Goal: Find specific page/section: Find specific page/section

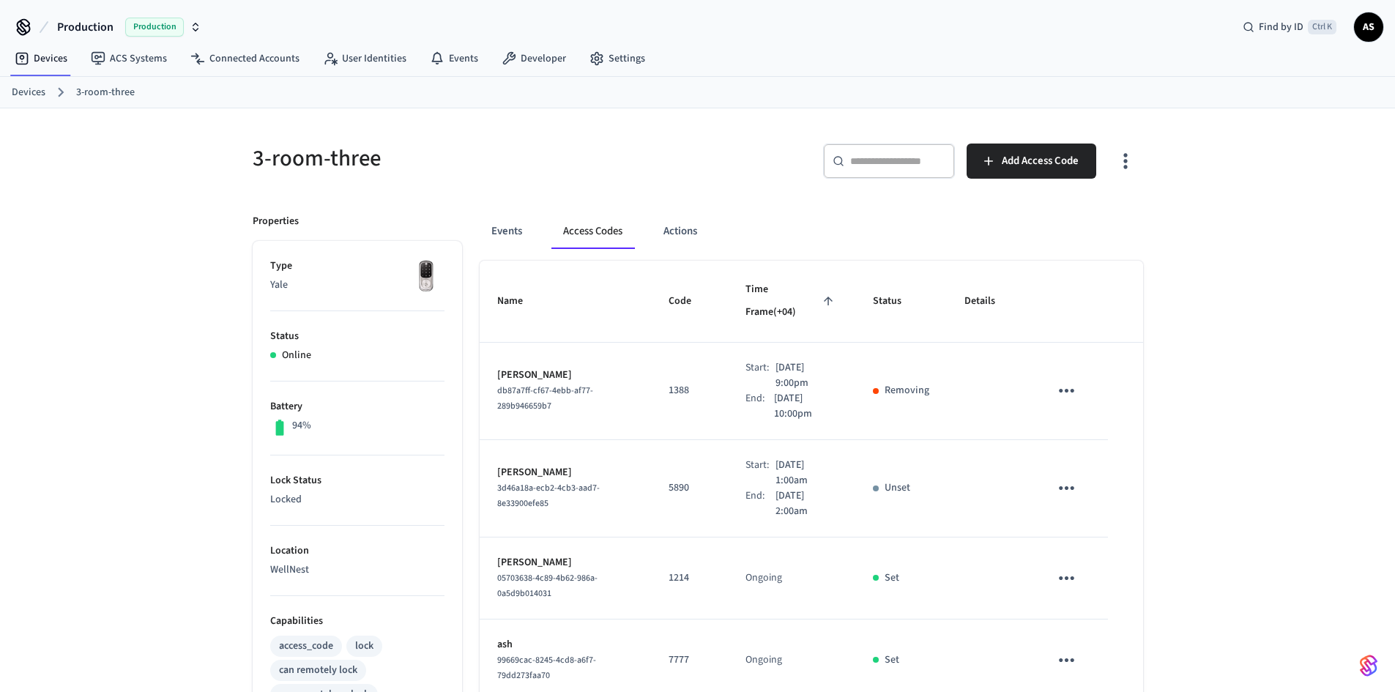
click at [669, 480] on p "5890" at bounding box center [690, 487] width 42 height 15
copy p "5890"
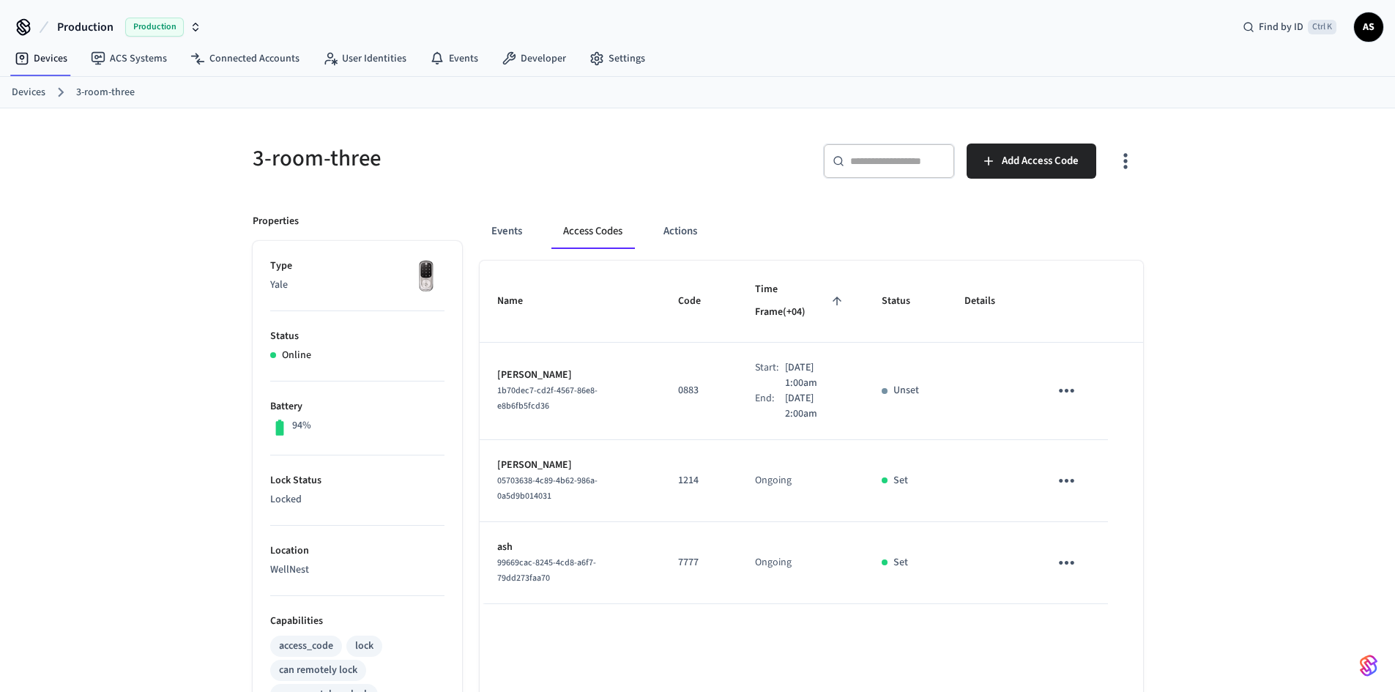
click at [20, 89] on link "Devices" at bounding box center [29, 92] width 34 height 15
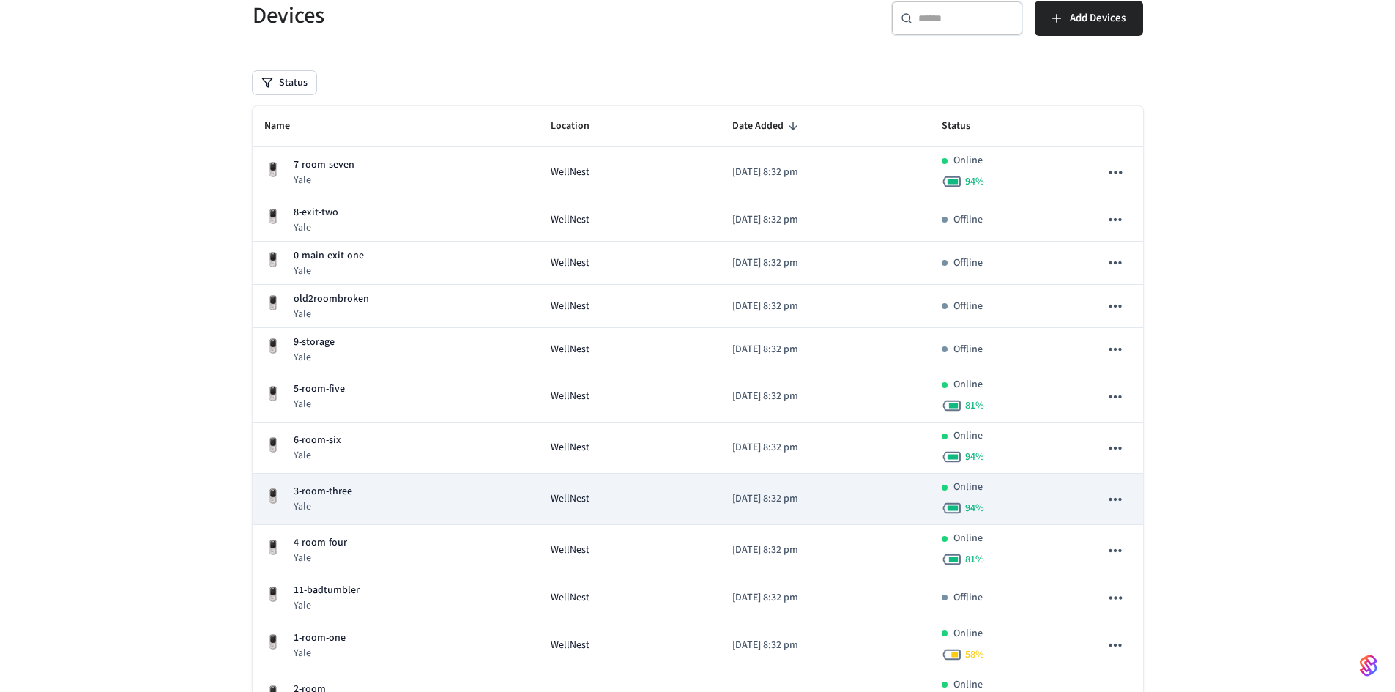
scroll to position [234, 0]
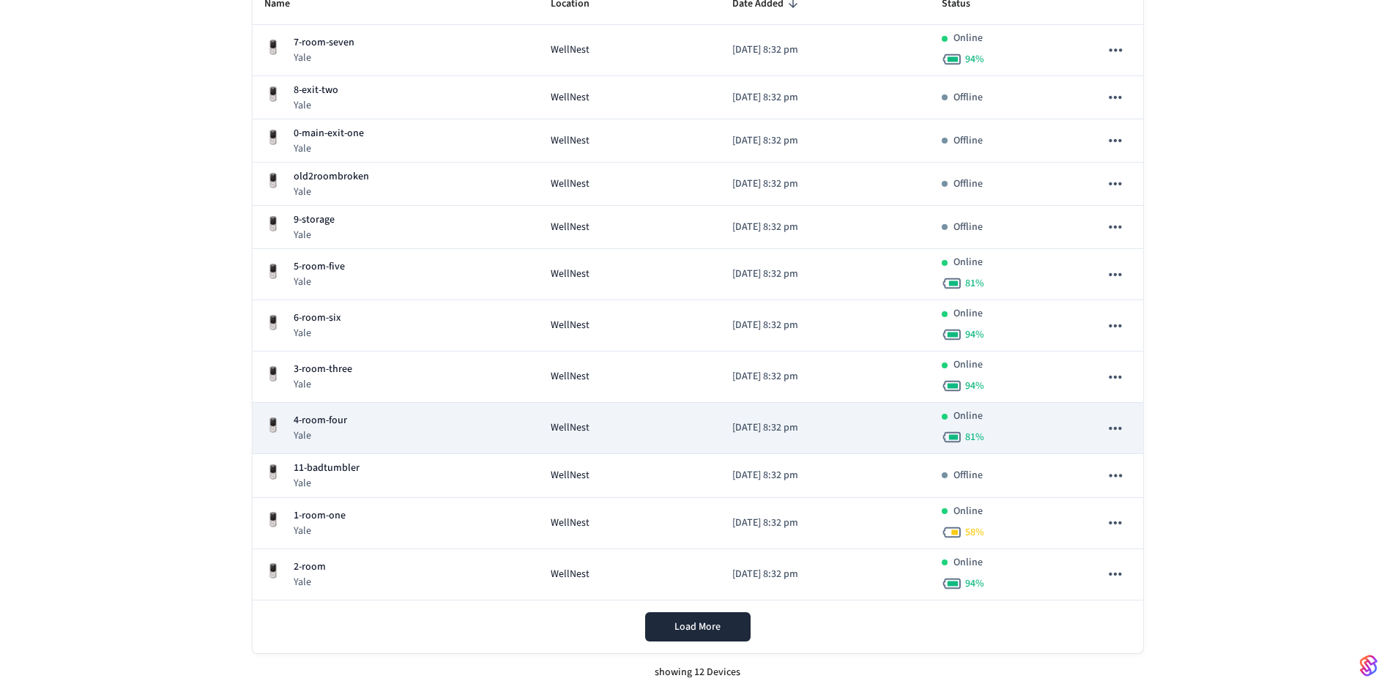
click at [368, 428] on div "4-room-four Yale" at bounding box center [395, 428] width 263 height 30
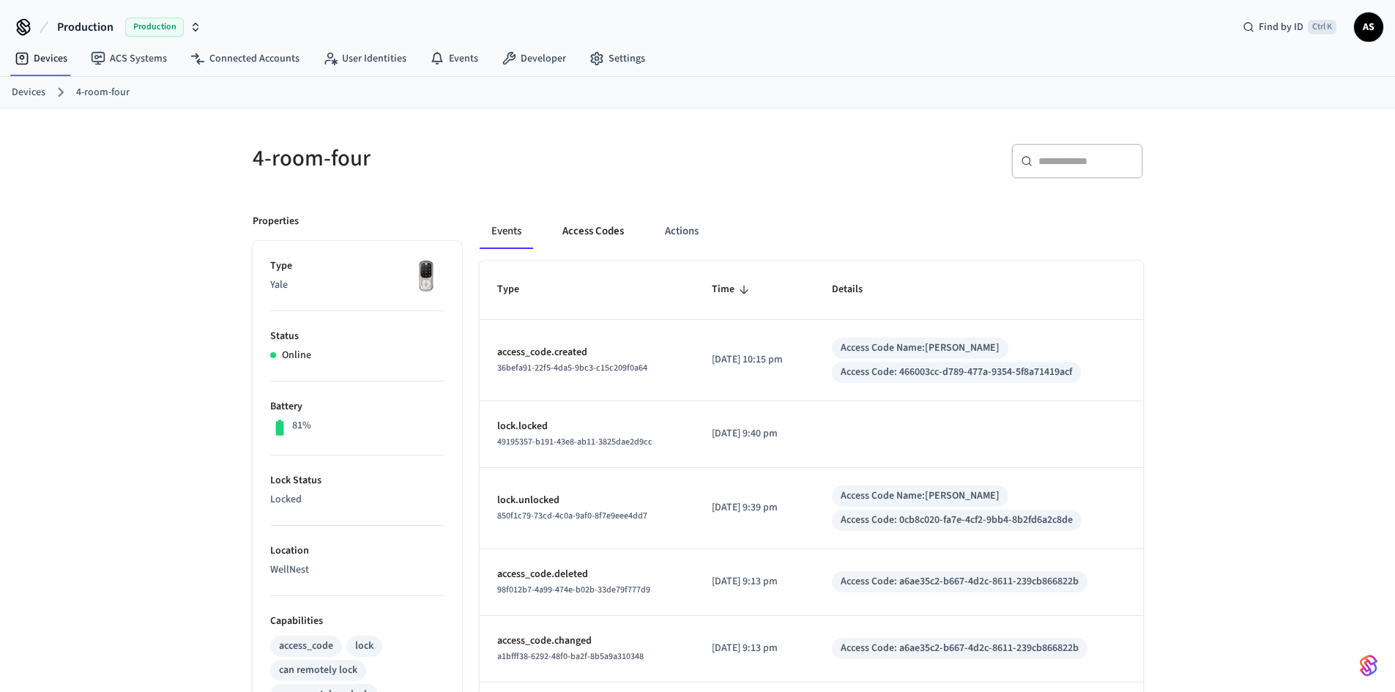
click at [585, 227] on button "Access Codes" at bounding box center [593, 231] width 85 height 35
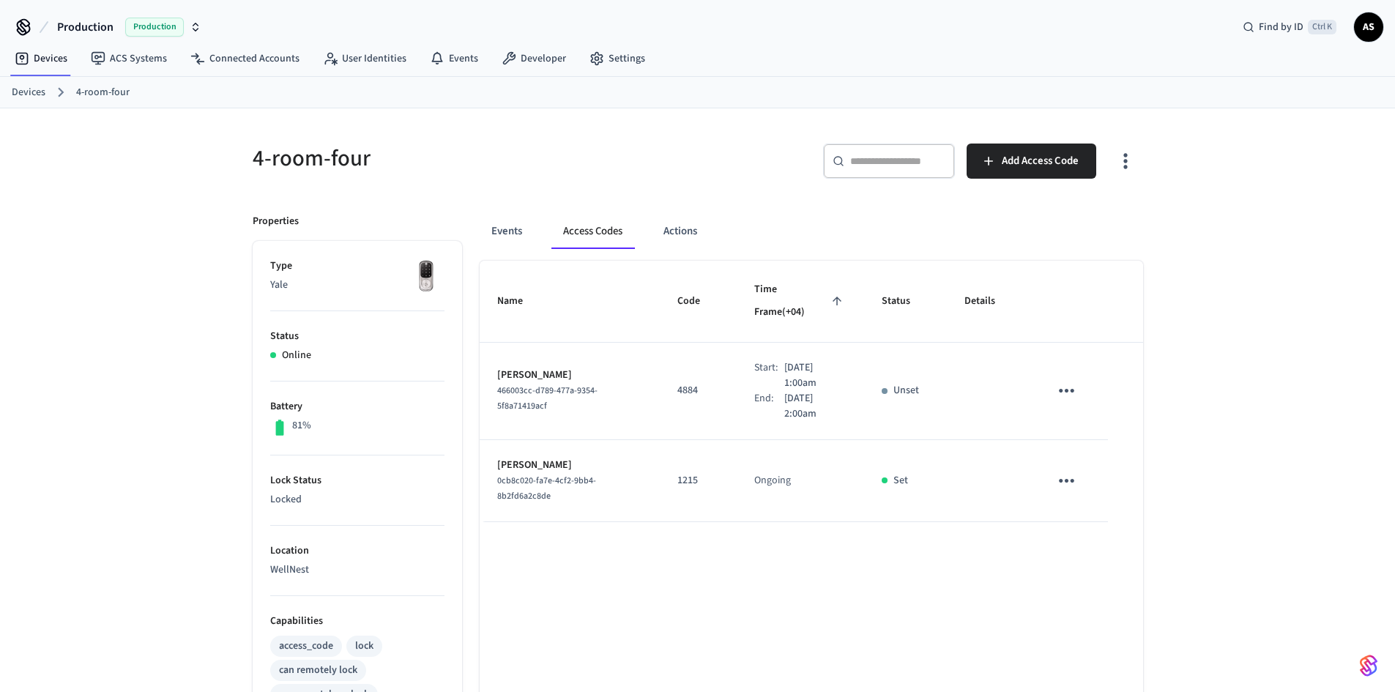
click at [21, 92] on link "Devices" at bounding box center [29, 92] width 34 height 15
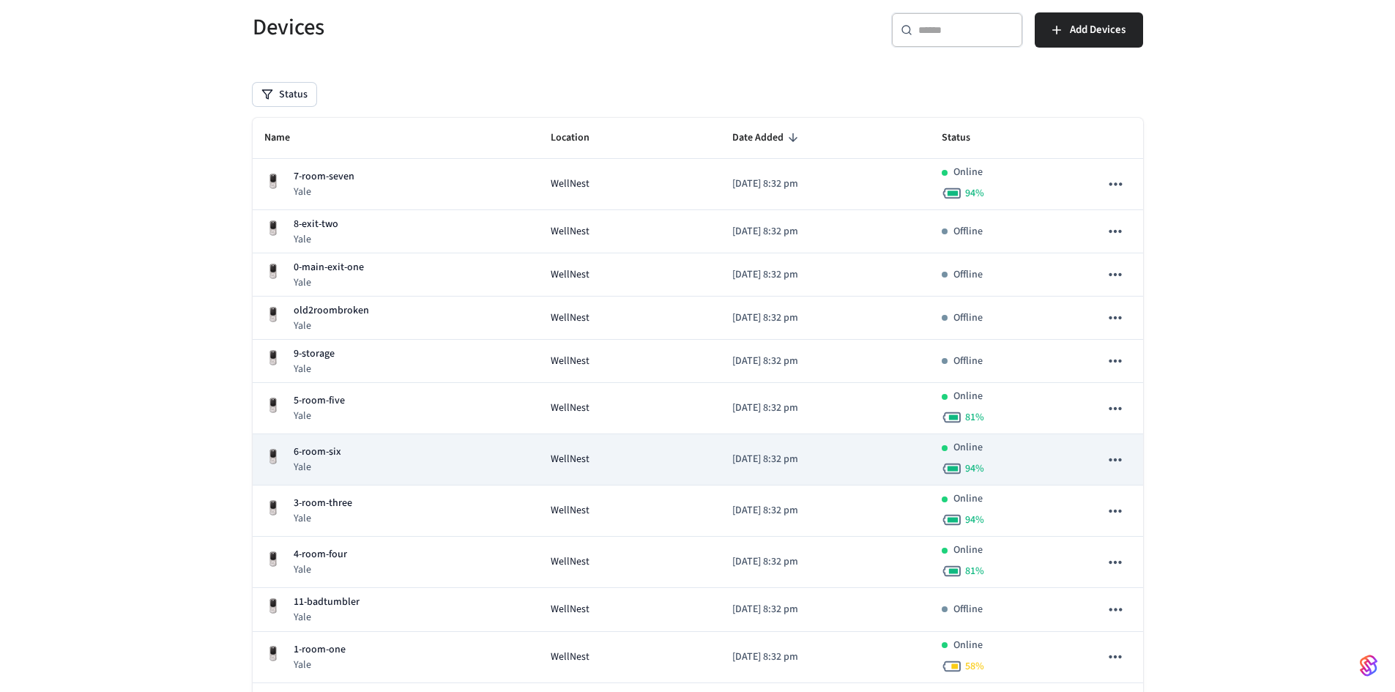
scroll to position [234, 0]
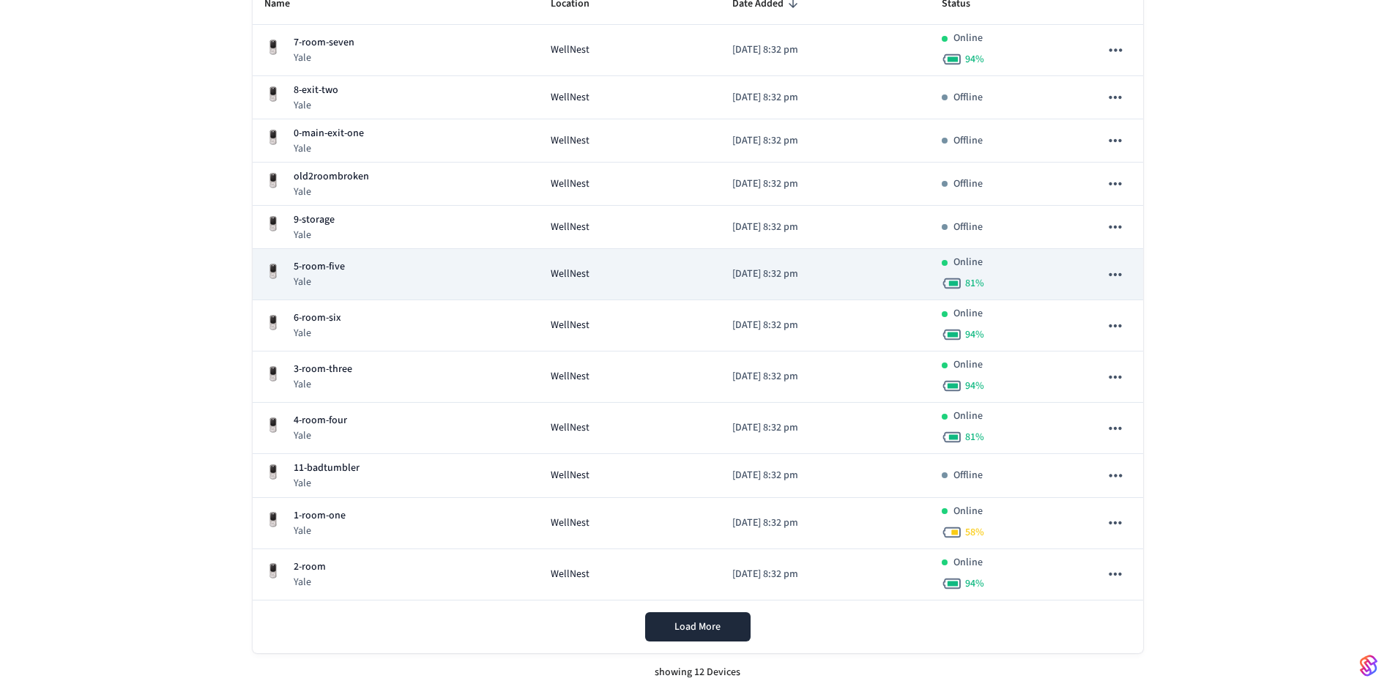
click at [346, 270] on div "5-room-five Yale" at bounding box center [395, 274] width 263 height 30
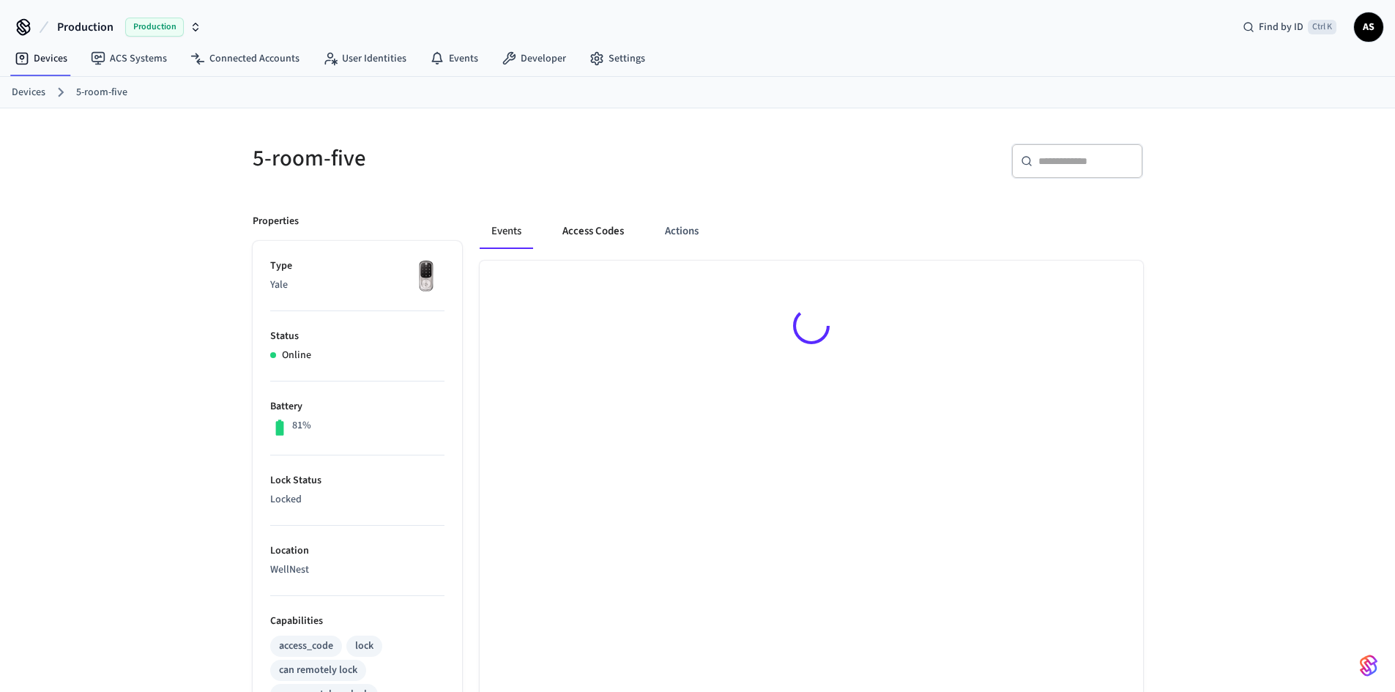
click at [593, 229] on button "Access Codes" at bounding box center [593, 231] width 85 height 35
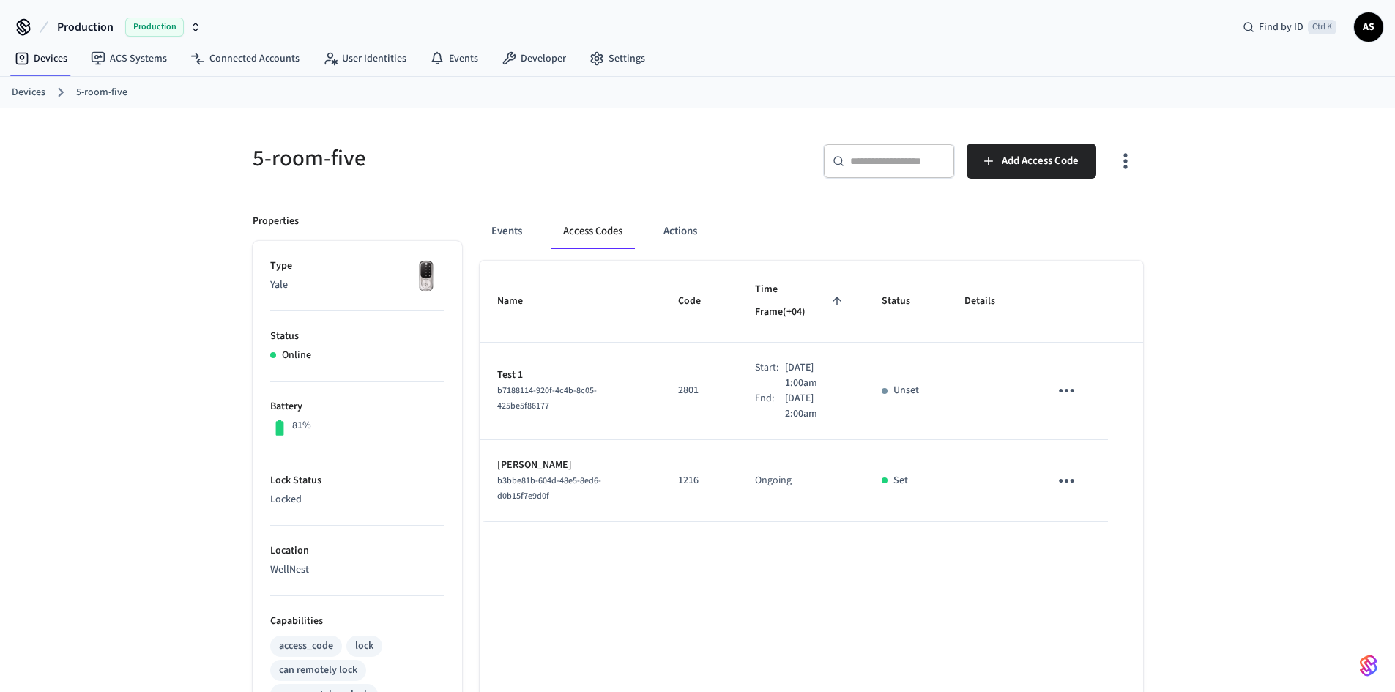
click at [25, 89] on link "Devices" at bounding box center [29, 92] width 34 height 15
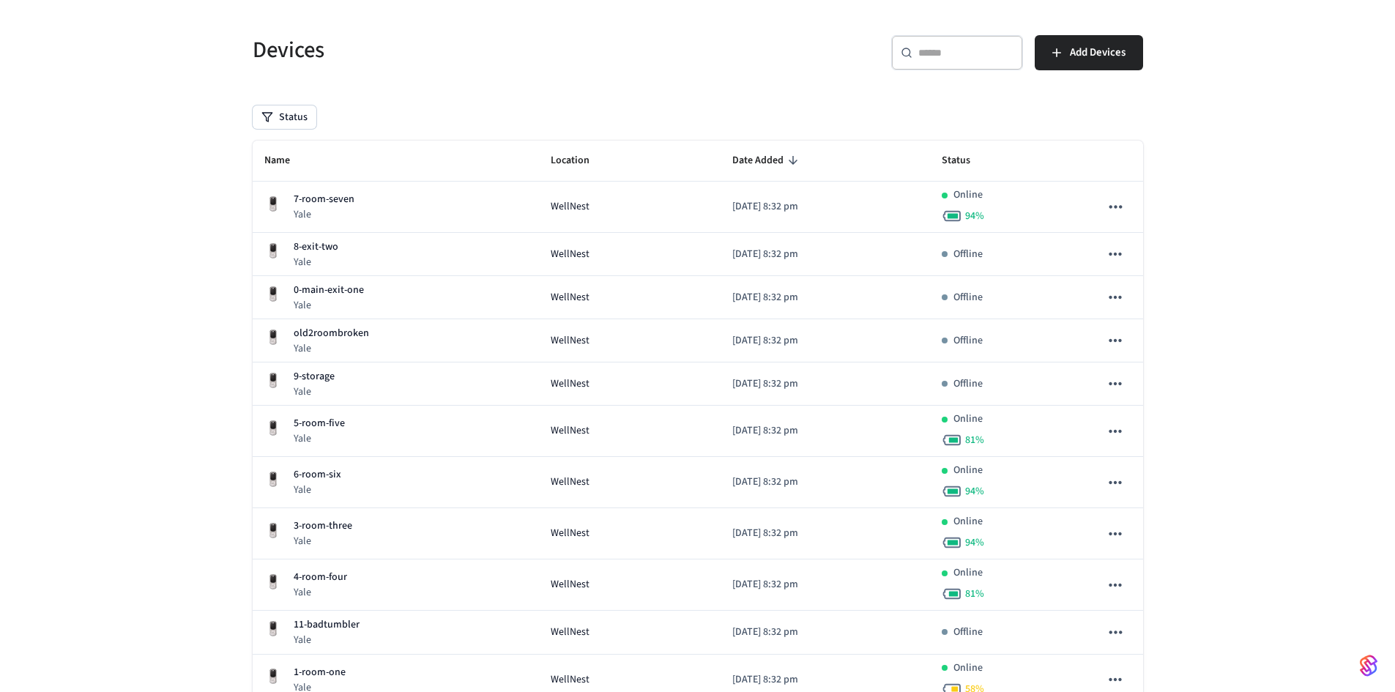
scroll to position [146, 0]
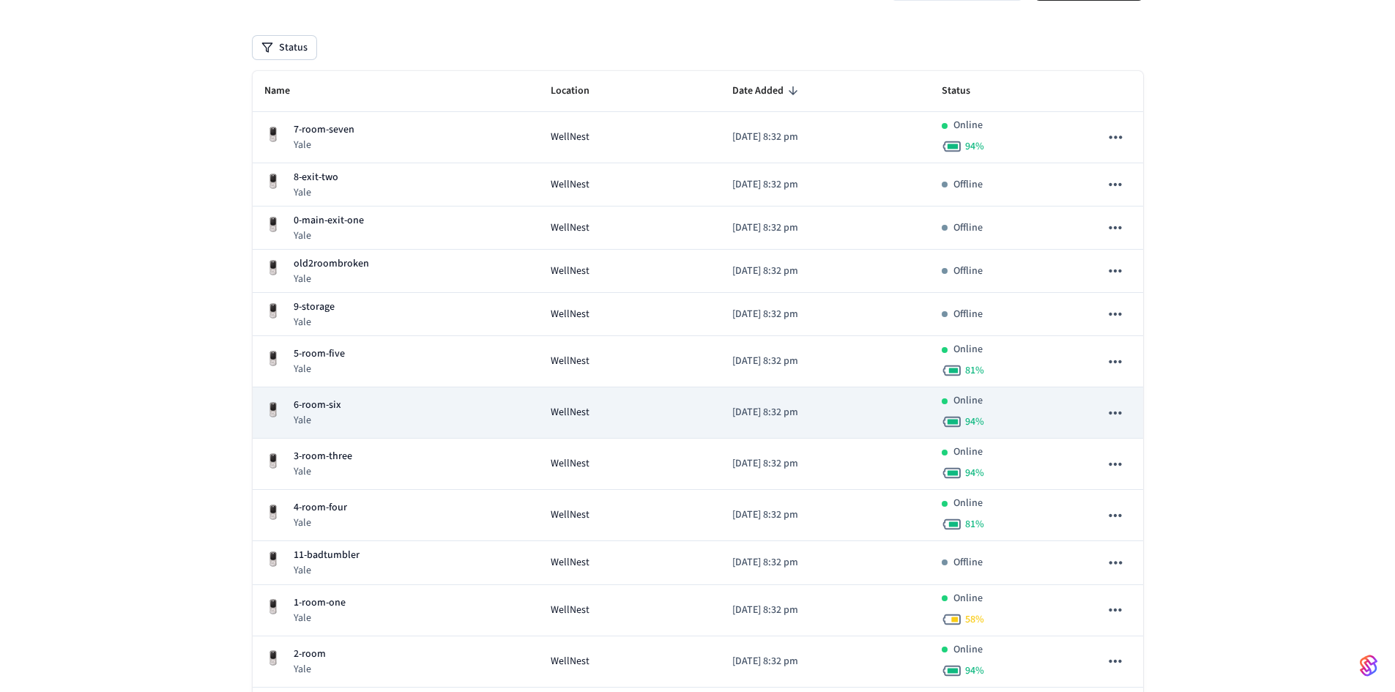
click at [397, 426] on div "6-room-six Yale" at bounding box center [395, 413] width 263 height 30
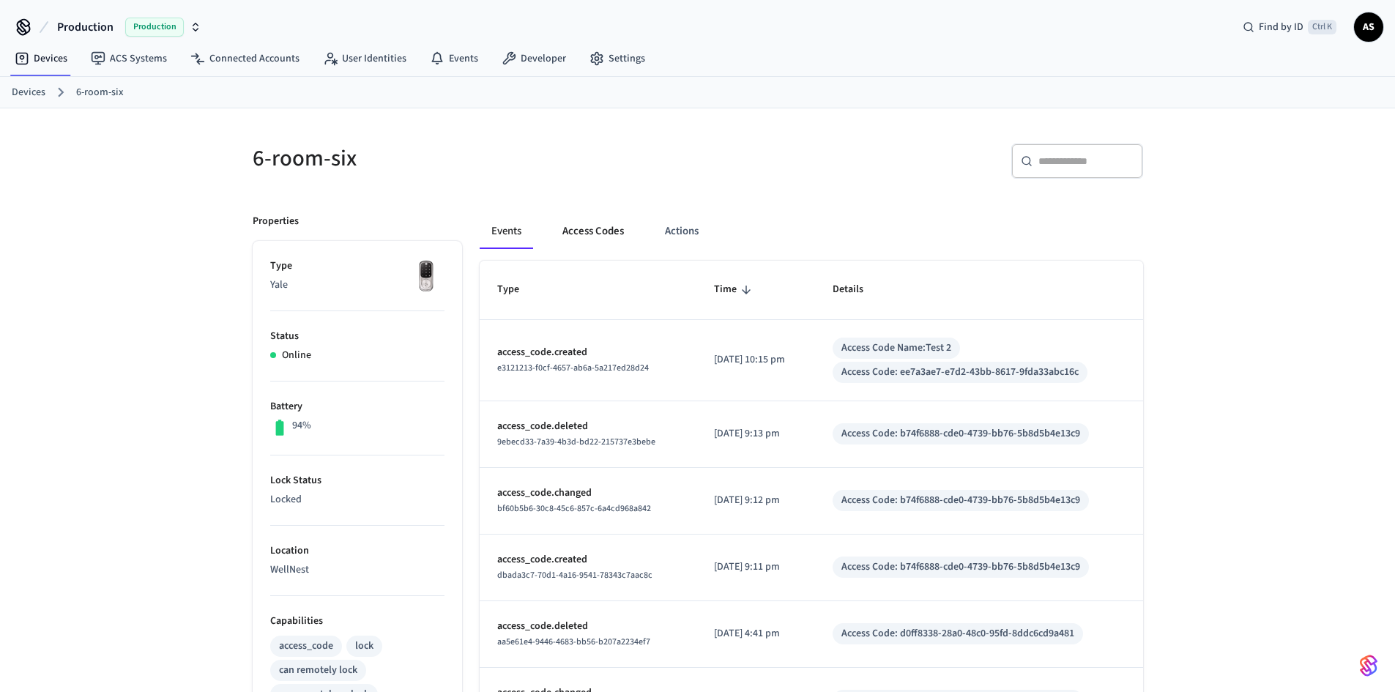
click at [587, 228] on button "Access Codes" at bounding box center [593, 231] width 85 height 35
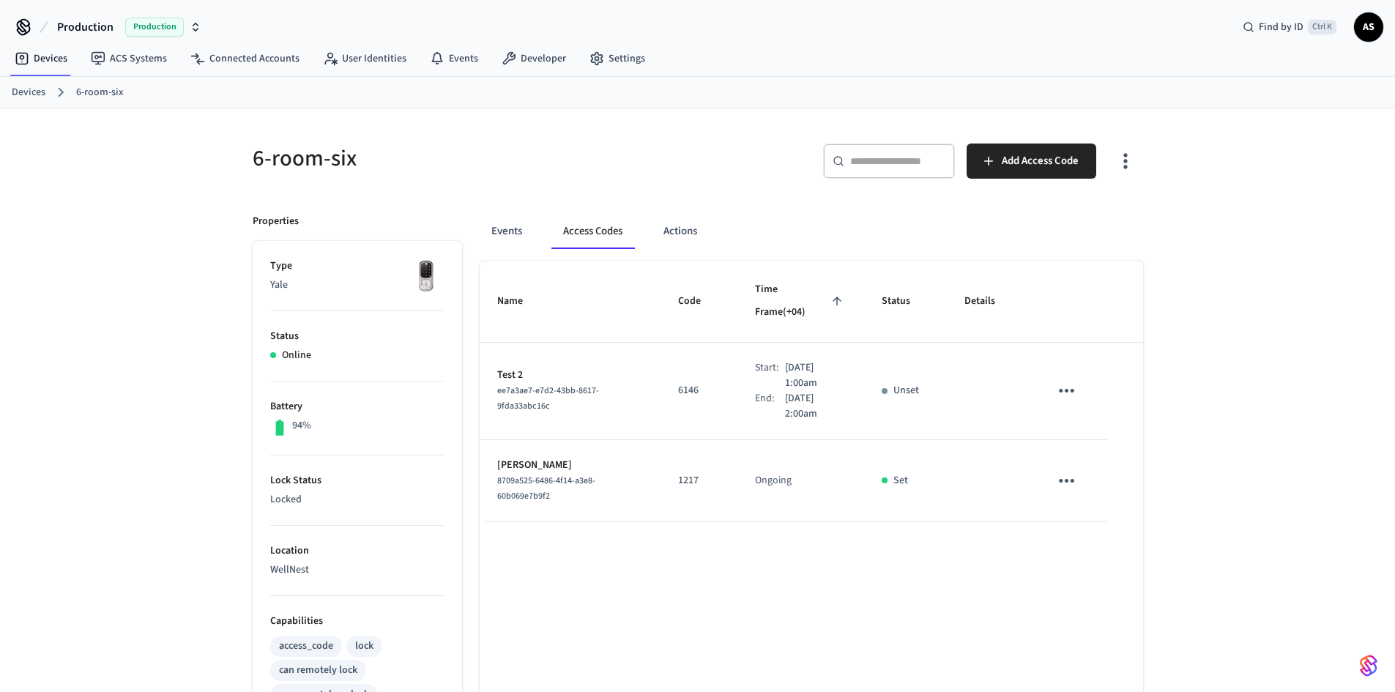
click at [35, 87] on link "Devices" at bounding box center [29, 92] width 34 height 15
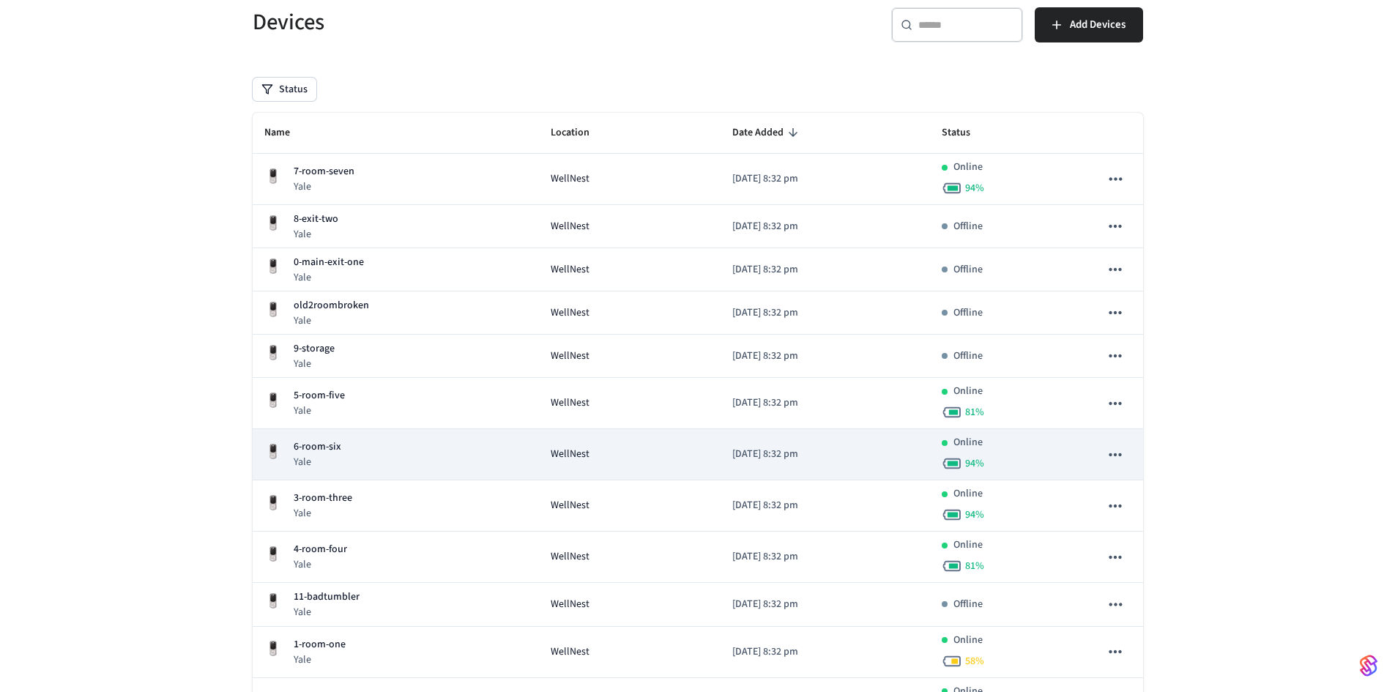
scroll to position [234, 0]
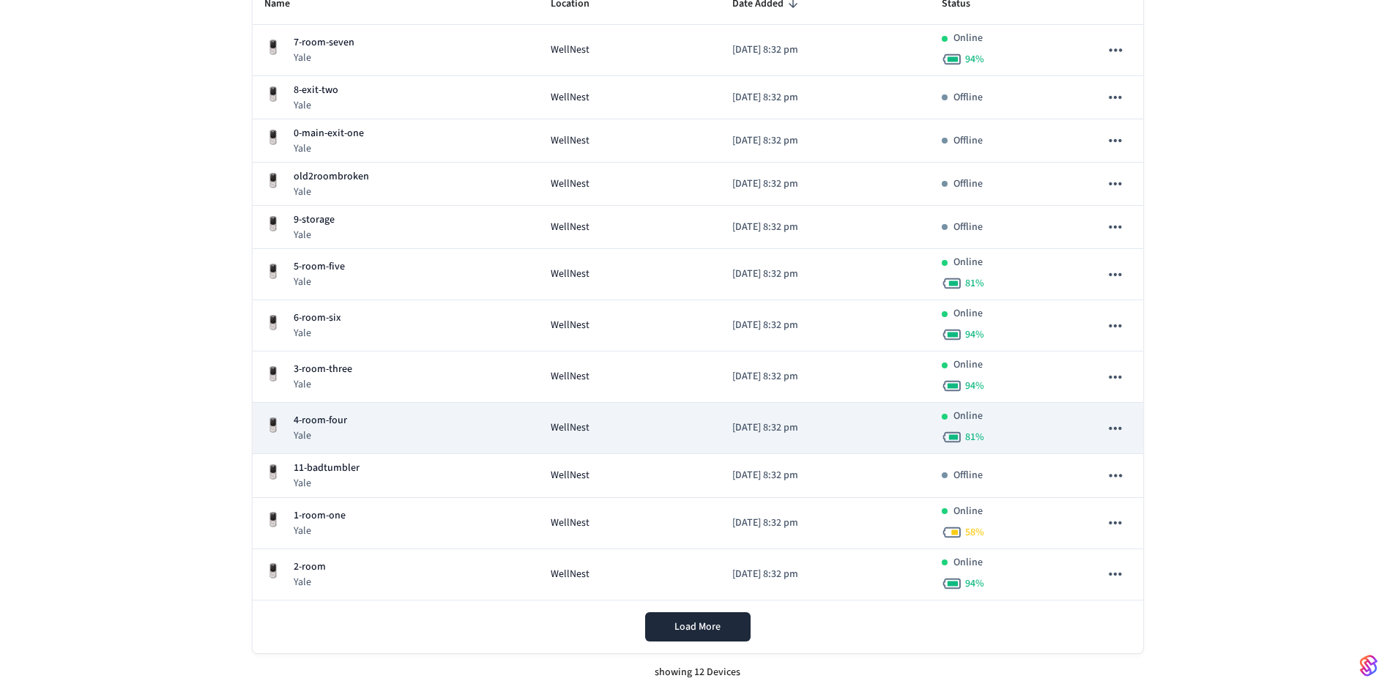
click at [360, 445] on td "4-room-four Yale" at bounding box center [396, 428] width 286 height 51
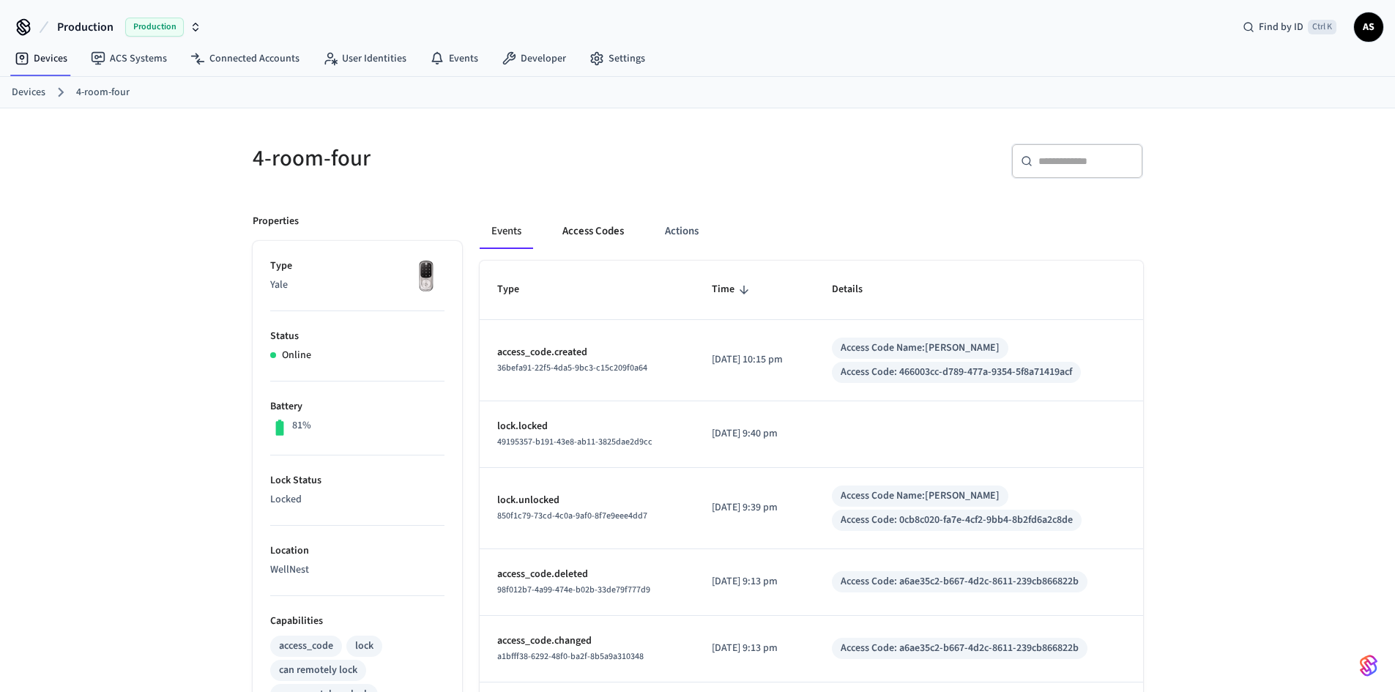
click at [589, 224] on button "Access Codes" at bounding box center [593, 231] width 85 height 35
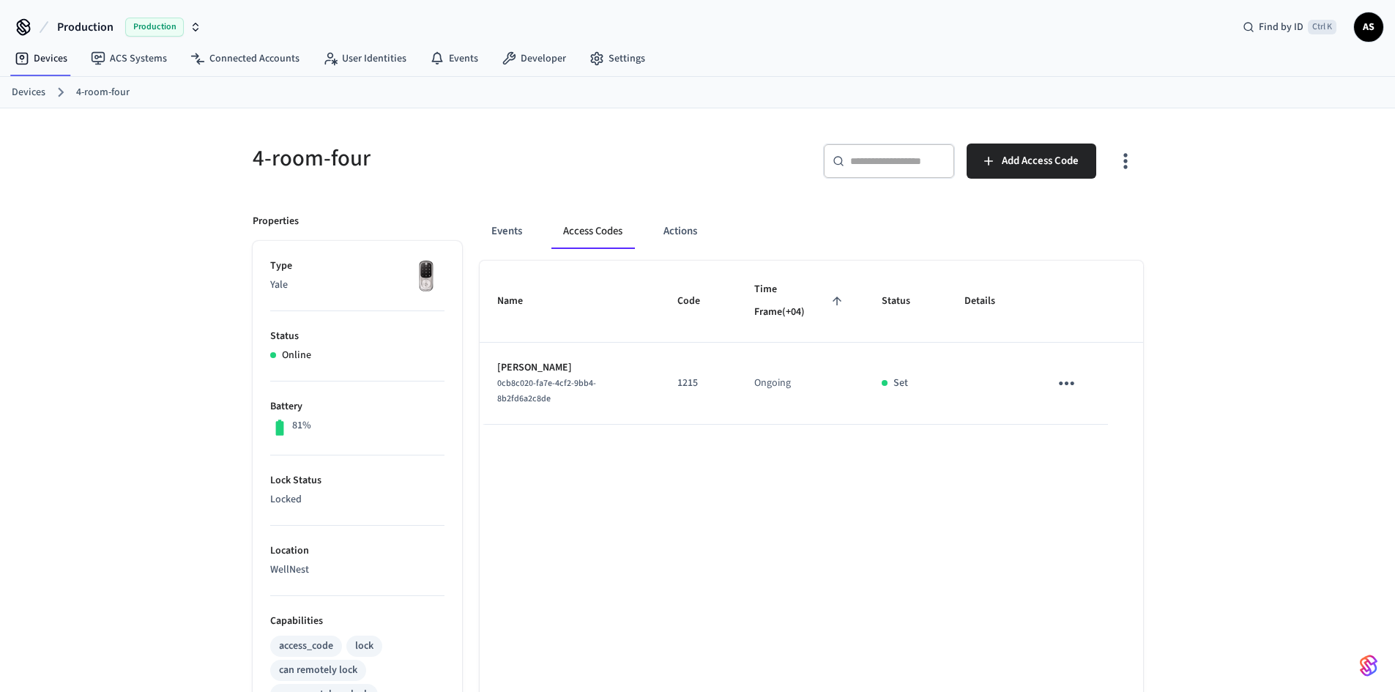
click at [34, 94] on link "Devices" at bounding box center [29, 92] width 34 height 15
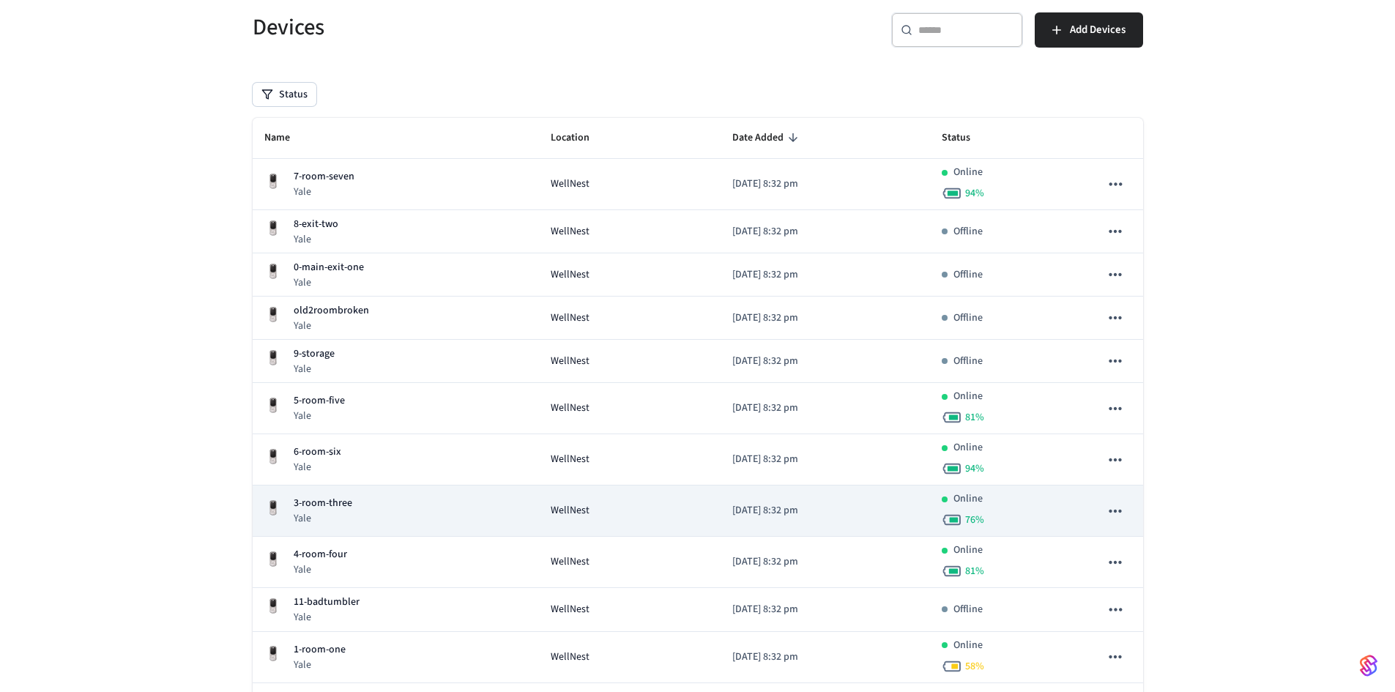
scroll to position [234, 0]
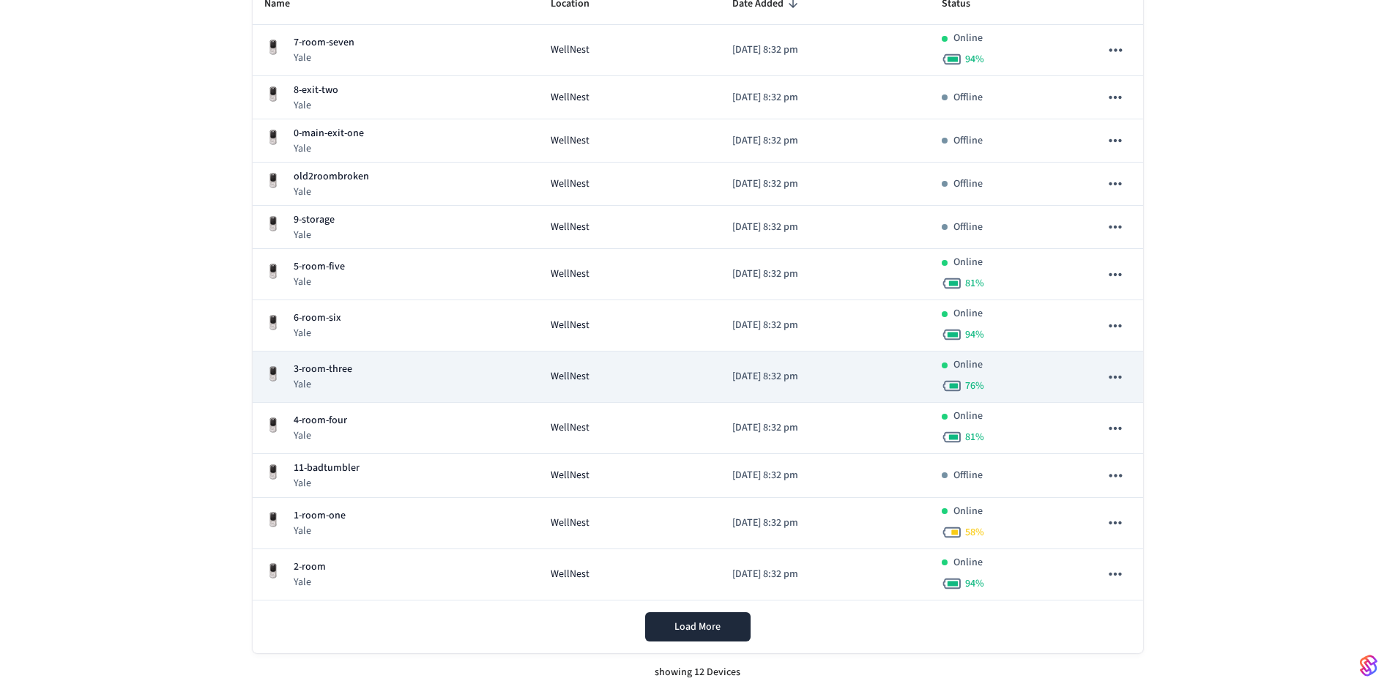
click at [369, 376] on div "3-room-three Yale" at bounding box center [395, 377] width 263 height 30
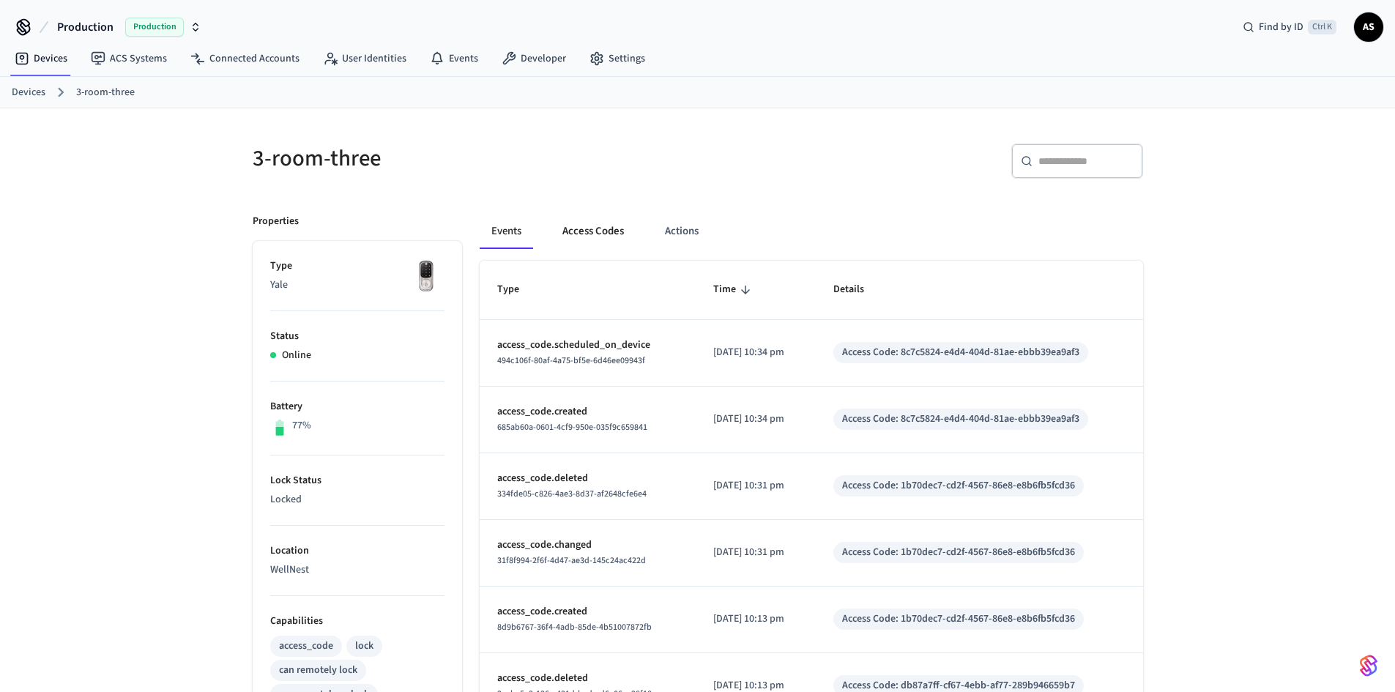
click at [590, 230] on button "Access Codes" at bounding box center [593, 231] width 85 height 35
